Goal: Task Accomplishment & Management: Complete application form

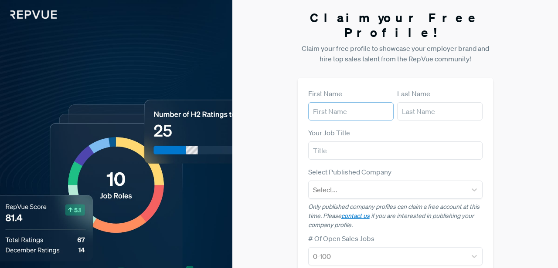
click at [325, 102] on input "text" at bounding box center [350, 111] width 85 height 18
type input "[PERSON_NAME]"
type input "[EMAIL_ADDRESS][DOMAIN_NAME]"
click at [335, 142] on input "text" at bounding box center [395, 151] width 174 height 18
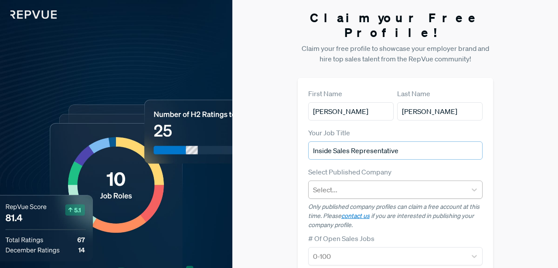
type input "Inside Sales Representative"
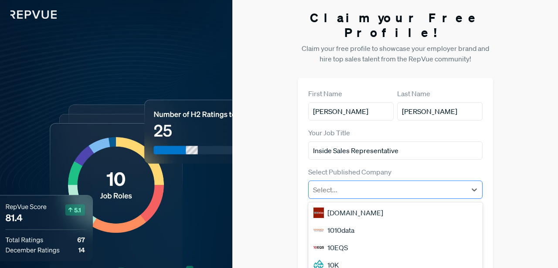
click at [351, 184] on div at bounding box center [387, 190] width 149 height 12
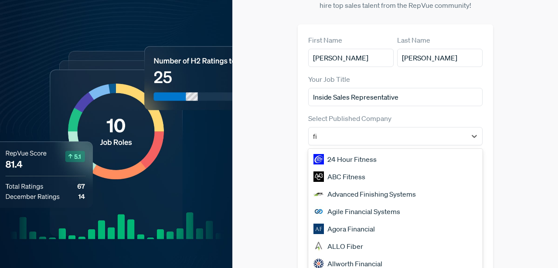
type input "fis"
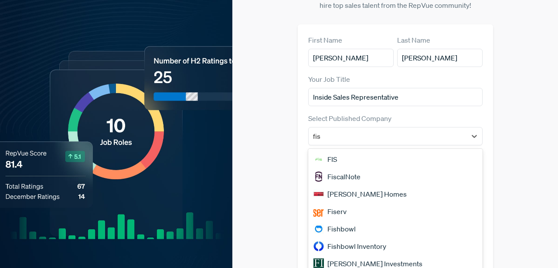
click at [350, 203] on div "Fiserv" at bounding box center [395, 211] width 174 height 17
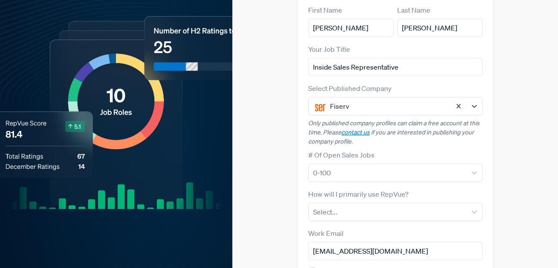
scroll to position [89, 0]
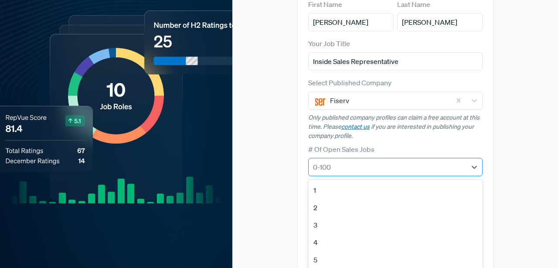
click at [353, 161] on div at bounding box center [387, 167] width 149 height 12
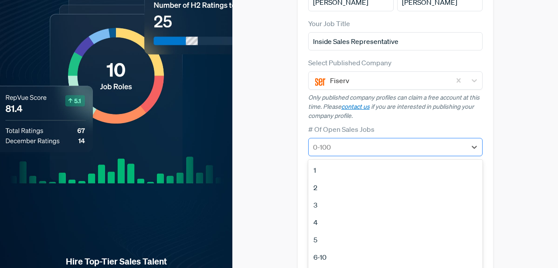
scroll to position [120, 0]
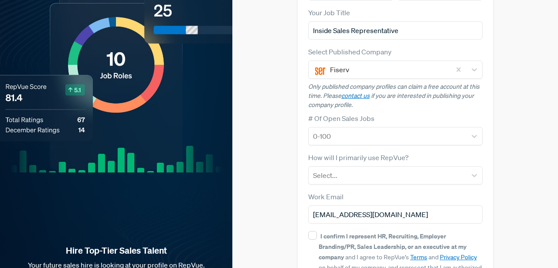
click at [299, 139] on div "First Name [PERSON_NAME] Last Name [PERSON_NAME] Your Job Title Inside Sales Re…" at bounding box center [395, 142] width 195 height 369
click at [318, 169] on div at bounding box center [387, 175] width 149 height 12
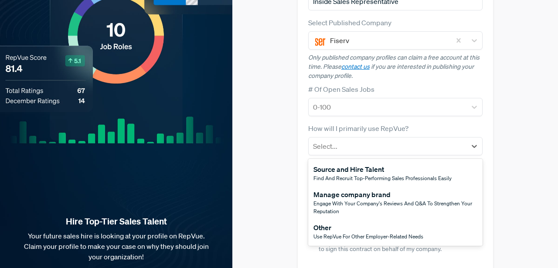
scroll to position [151, 0]
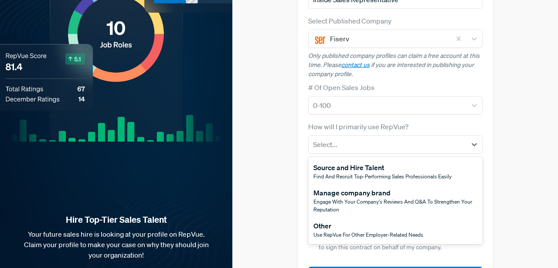
click at [323, 188] on div "Manage company brand" at bounding box center [395, 193] width 164 height 10
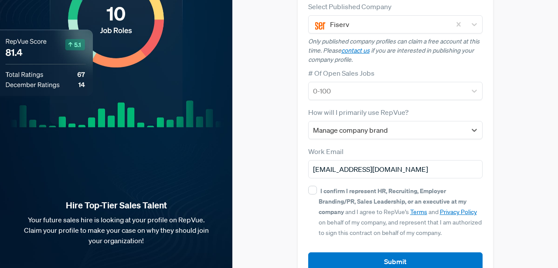
scroll to position [175, 0]
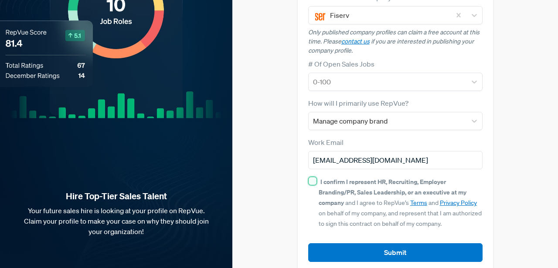
click at [310, 177] on input "I confirm I represent HR, Recruiting, Employer Branding/PR, Sales Leadership, o…" at bounding box center [312, 181] width 9 height 9
checkbox input "true"
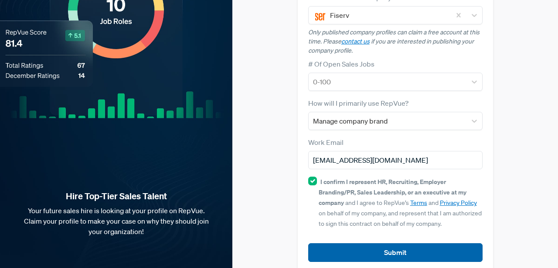
click at [338, 243] on button "Submit" at bounding box center [395, 252] width 174 height 19
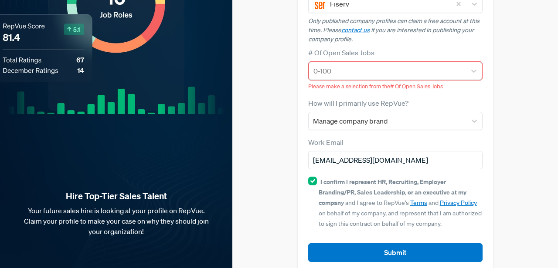
click at [335, 65] on div at bounding box center [387, 71] width 148 height 12
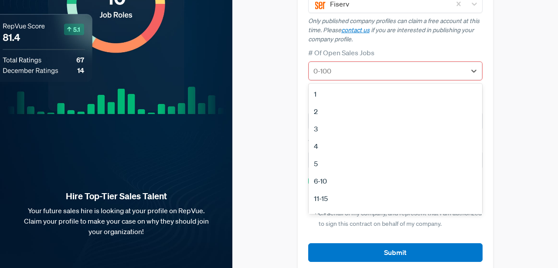
scroll to position [82, 0]
click at [325, 178] on div "100+" at bounding box center [394, 186] width 173 height 17
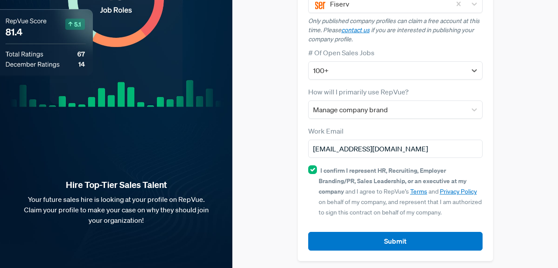
scroll to position [175, 0]
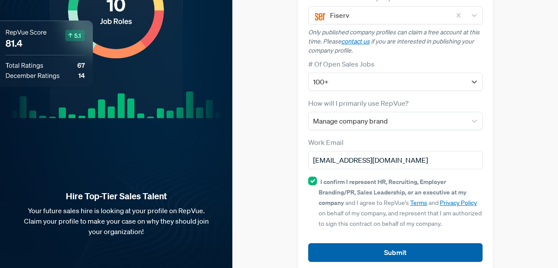
click at [337, 243] on button "Submit" at bounding box center [395, 252] width 174 height 19
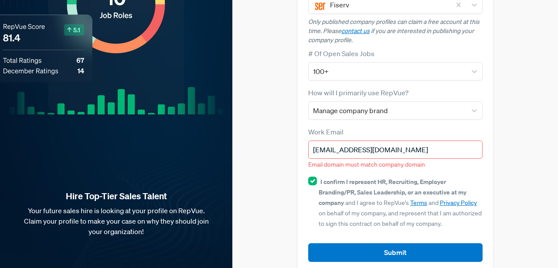
scroll to position [0, 0]
